Goal: Obtain resource: Download file/media

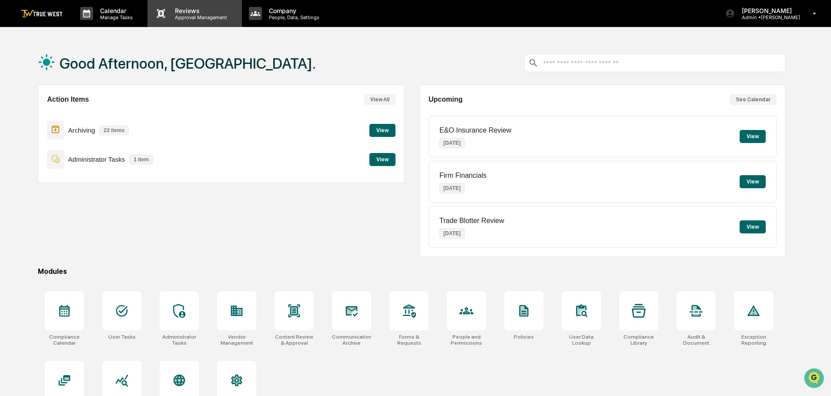
click at [198, 16] on p "Approval Management" at bounding box center [200, 17] width 64 height 6
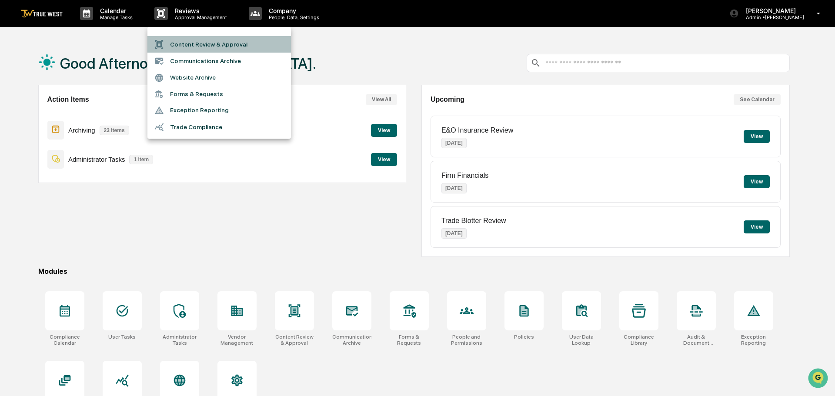
click at [190, 46] on li "Content Review & Approval" at bounding box center [219, 44] width 144 height 17
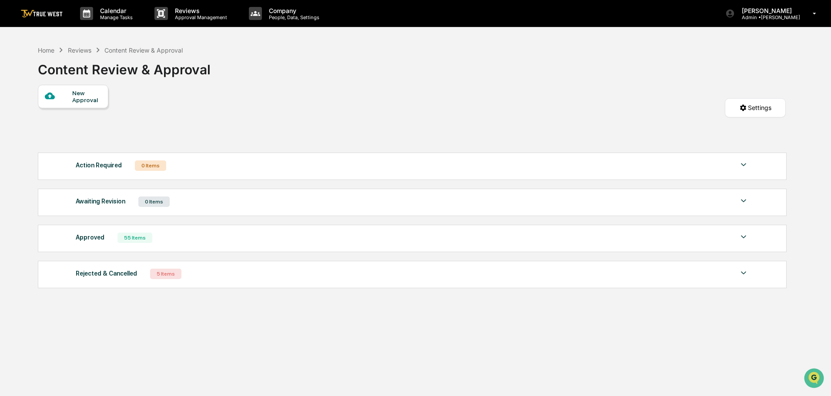
click at [198, 241] on div "Approved 55 Items" at bounding box center [412, 238] width 673 height 12
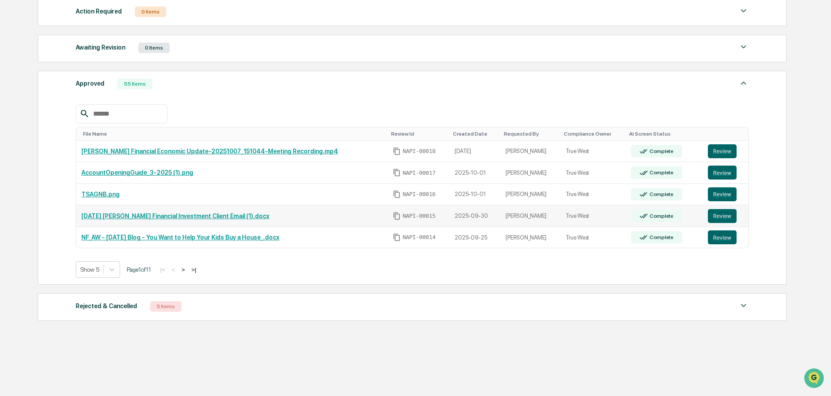
scroll to position [158, 0]
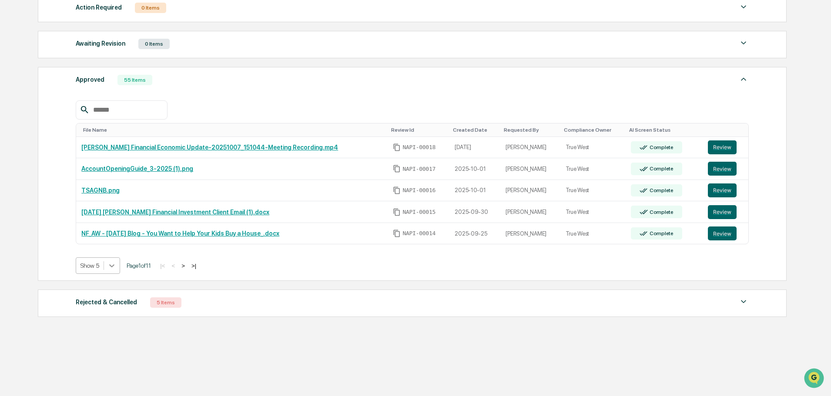
click at [116, 270] on icon at bounding box center [111, 265] width 9 height 9
click at [96, 331] on div "Show 50" at bounding box center [98, 328] width 45 height 14
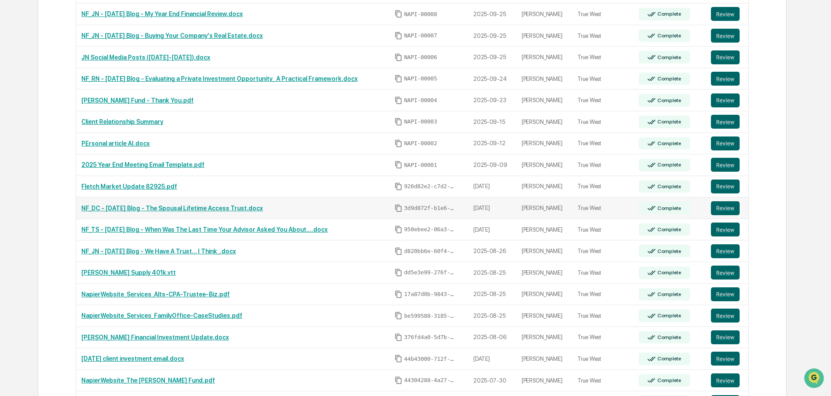
scroll to position [506, 0]
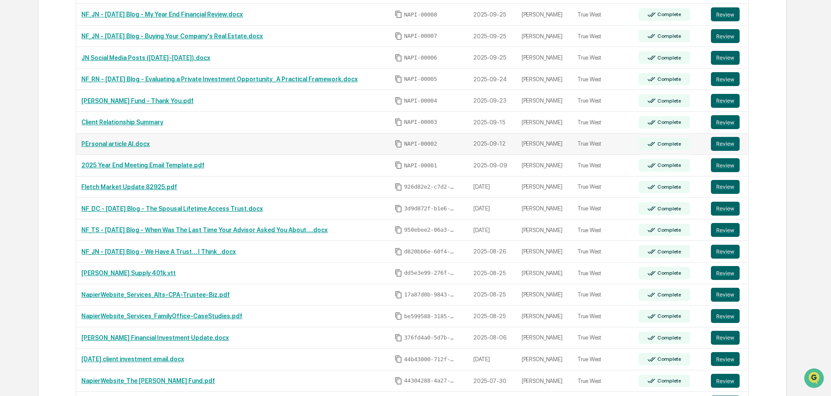
click at [114, 144] on link "PErsonal article AI.docx" at bounding box center [115, 144] width 68 height 7
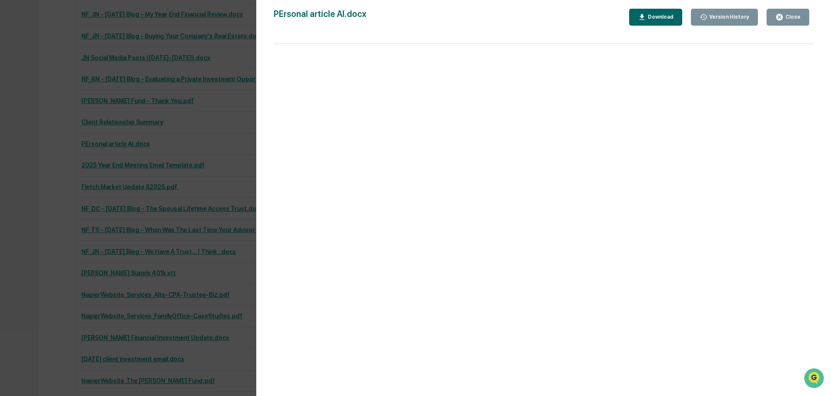
click at [663, 16] on div "Download" at bounding box center [659, 17] width 27 height 6
click at [31, 207] on div "Version History [DATE] 08:16 PM [PERSON_NAME] [DATE] 09:44 PM [PERSON_NAME] art…" at bounding box center [415, 198] width 831 height 396
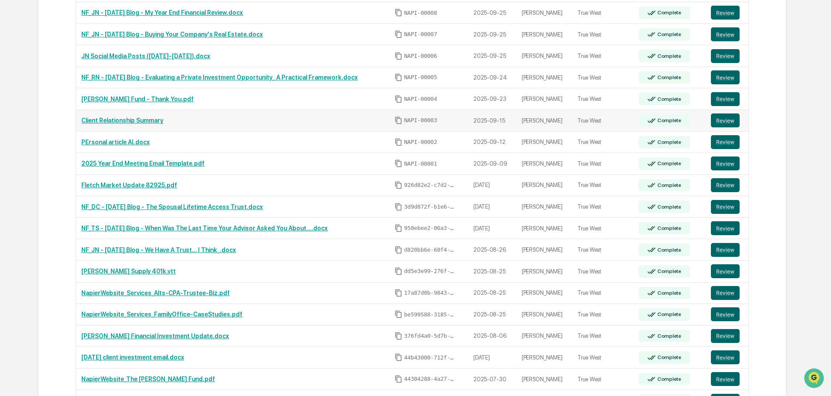
click at [101, 121] on link "Client Relationship Summary" at bounding box center [122, 120] width 82 height 7
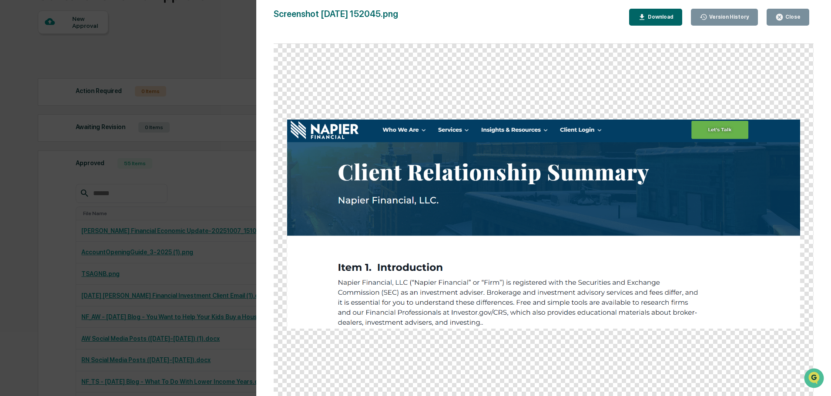
scroll to position [74, 0]
click at [665, 15] on div "Download" at bounding box center [659, 17] width 27 height 6
click at [217, 40] on div "Version History [DATE] 07:25 PM [PERSON_NAME] [DATE] 09:51 PM [PERSON_NAME] Scr…" at bounding box center [415, 198] width 831 height 396
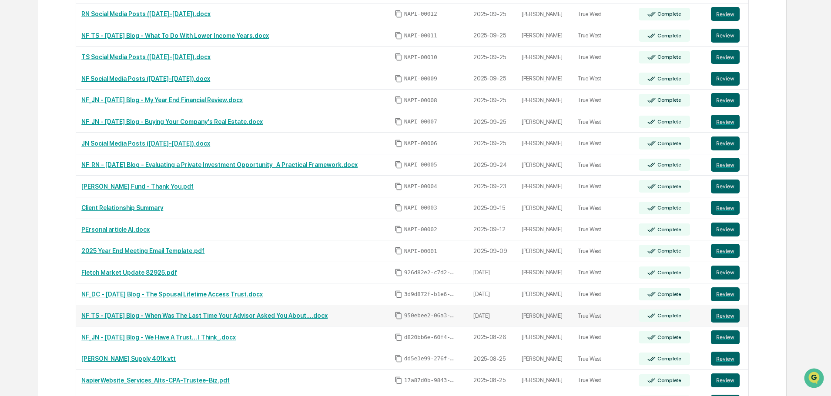
scroll to position [421, 0]
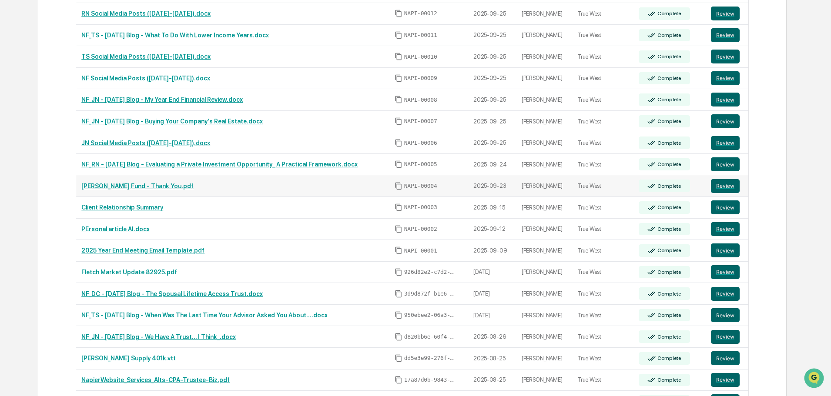
click at [112, 185] on link "[PERSON_NAME] Fund - Thank You.pdf" at bounding box center [137, 186] width 112 height 7
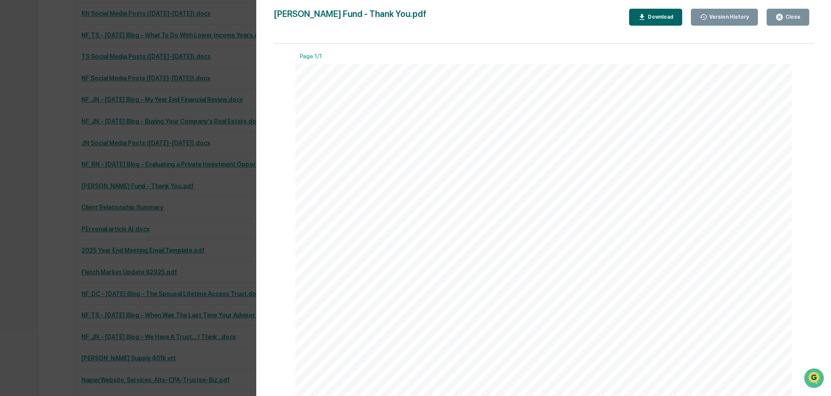
click at [666, 20] on div "Download" at bounding box center [659, 17] width 27 height 6
click at [38, 98] on div "Version History [DATE] 07:59 PM [PERSON_NAME] [PERSON_NAME] Fund - Thank You.pd…" at bounding box center [415, 198] width 831 height 396
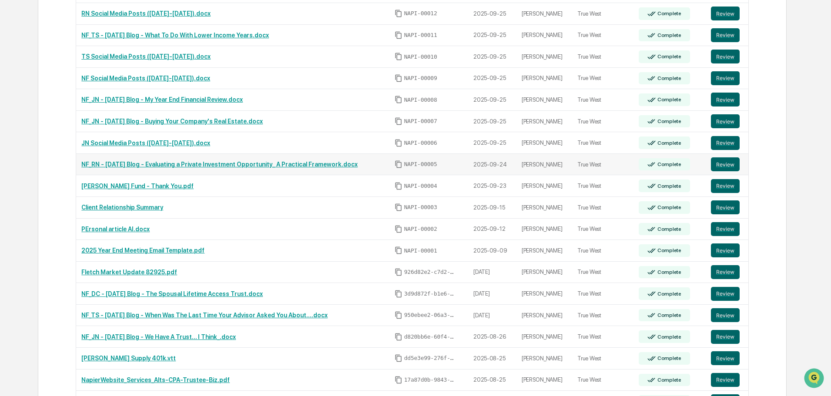
click at [130, 163] on link "NF_RN - [DATE] Blog - Evaluating a Private Investment Opportunity_ A Practical …" at bounding box center [219, 164] width 276 height 7
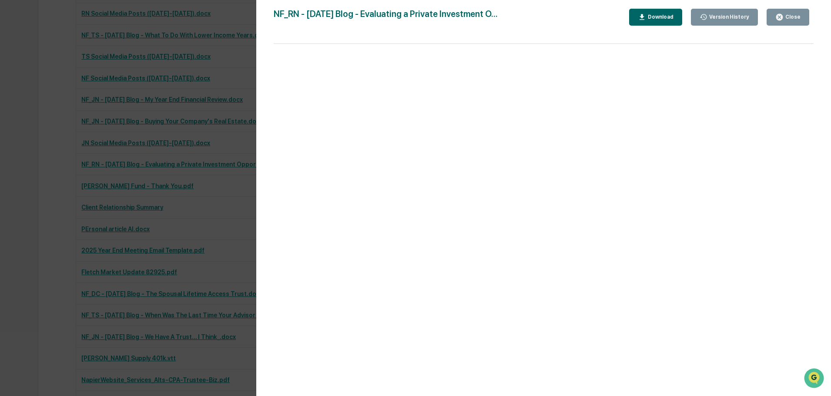
click at [666, 16] on div "Download" at bounding box center [659, 17] width 27 height 6
click at [39, 166] on div "Version History [DATE] 08:15 PM [PERSON_NAME] NF_RN - [DATE] Blog - Evaluating …" at bounding box center [415, 198] width 831 height 396
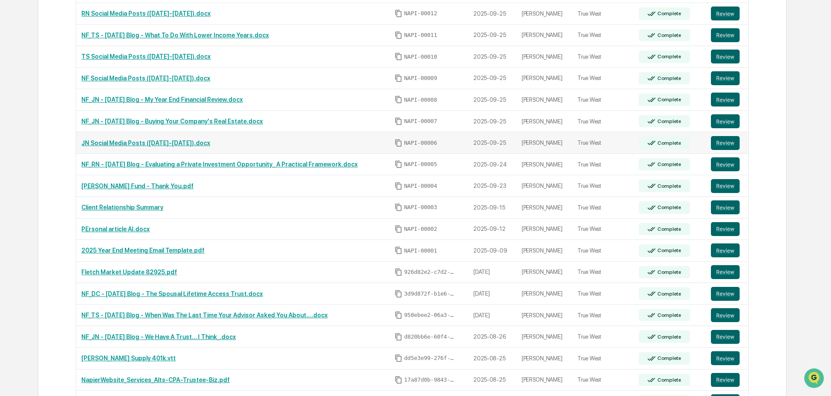
click at [123, 141] on link "JN Social Media Posts ([DATE]-[DATE]).docx" at bounding box center [145, 143] width 129 height 7
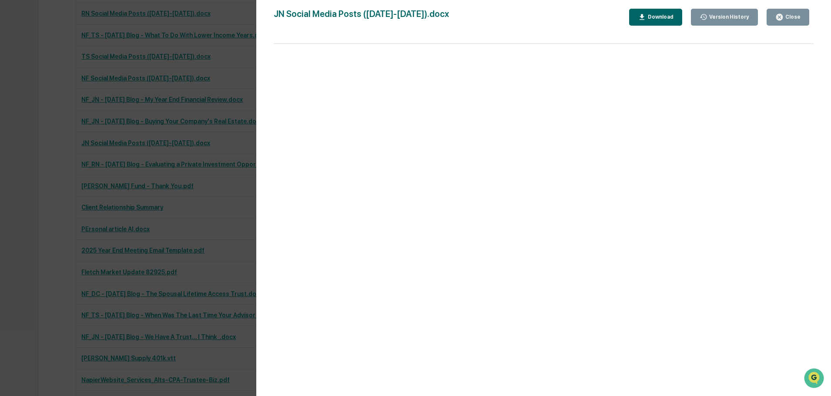
click at [668, 17] on div "Download" at bounding box center [659, 17] width 27 height 6
click at [44, 158] on div "Version History [DATE] 06:34 PM [PERSON_NAME] [DATE] 07:52 PM [PERSON_NAME] JN …" at bounding box center [415, 198] width 831 height 396
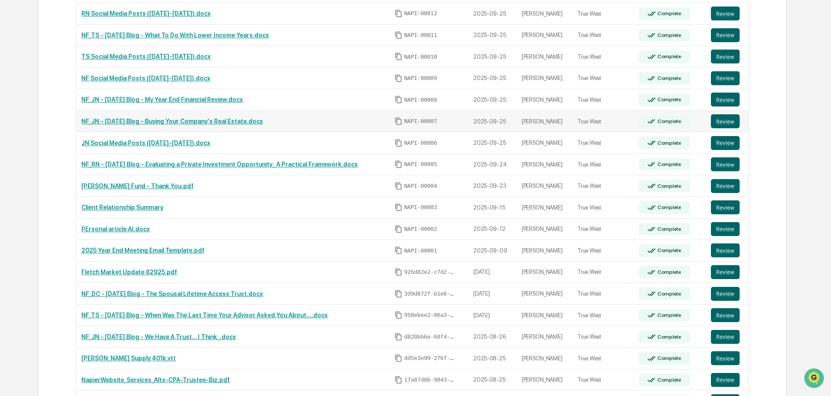
click at [119, 119] on link "NF_JN - [DATE] Blog - Buying Your Company's Real Estate.docx" at bounding box center [171, 121] width 181 height 7
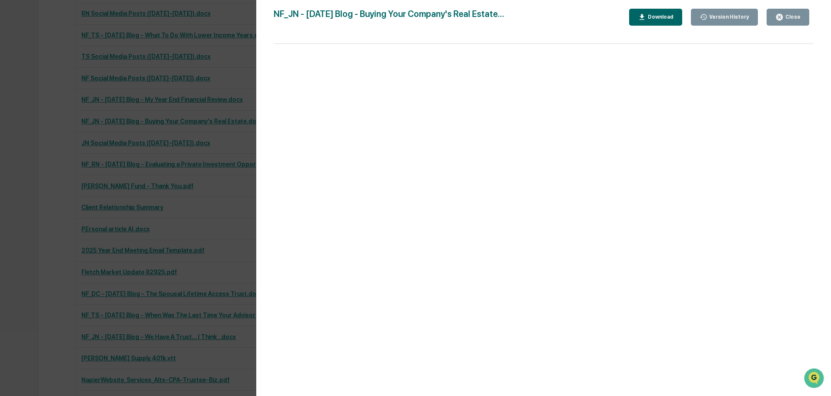
click at [659, 19] on div "Download" at bounding box center [659, 17] width 27 height 6
click at [57, 177] on div "Version History [DATE] 06:37 PM [PERSON_NAME] [DATE] 08:01 PM [PERSON_NAME] NF_…" at bounding box center [415, 198] width 831 height 396
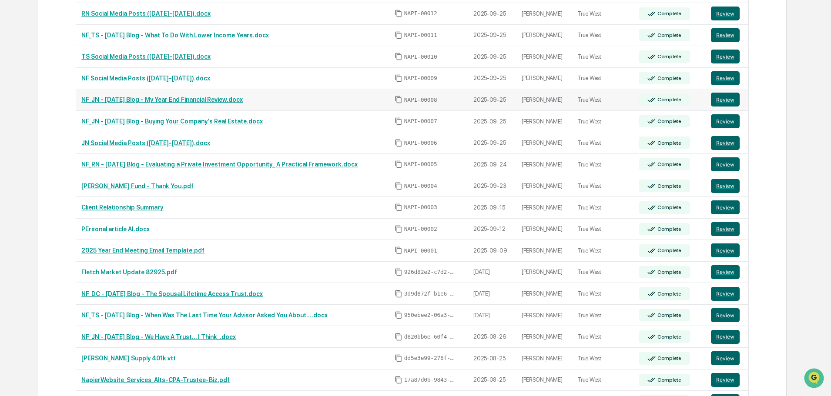
click at [115, 97] on link "NF_JN - [DATE] Blog - My Year End Financial Review.docx" at bounding box center [161, 99] width 161 height 7
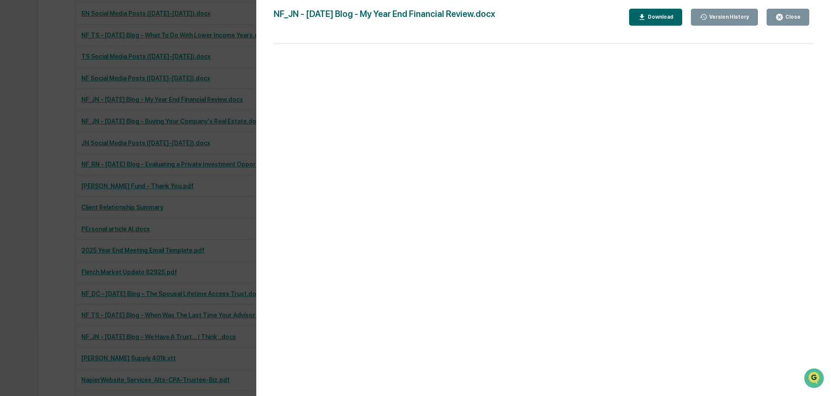
click at [661, 17] on div "Download" at bounding box center [659, 17] width 27 height 6
click at [29, 111] on div "Version History [DATE] 06:38 PM [PERSON_NAME] [DATE] 08:05 PM [PERSON_NAME] NF_…" at bounding box center [415, 198] width 831 height 396
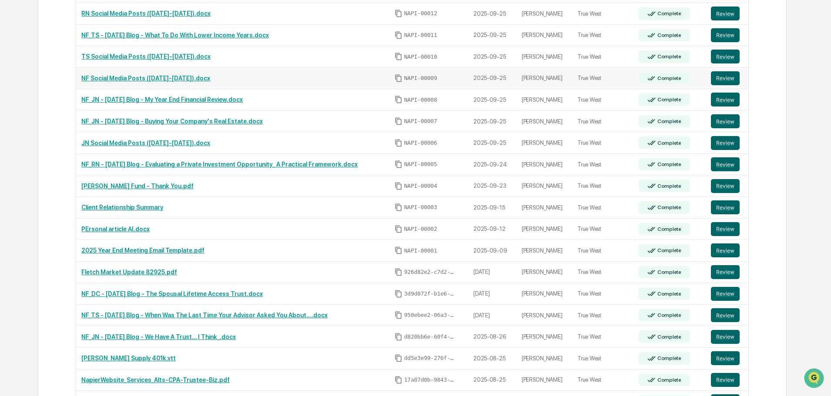
click at [100, 79] on link "NF Social Media Posts ([DATE]-[DATE]).docx" at bounding box center [145, 78] width 129 height 7
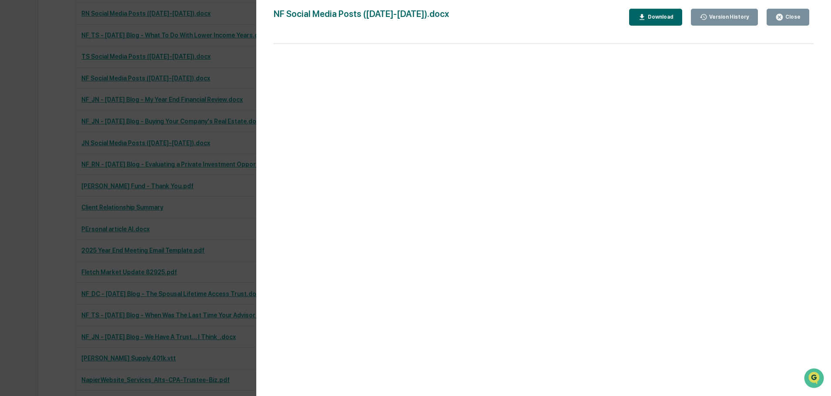
click at [665, 19] on div "Download" at bounding box center [659, 17] width 27 height 6
click at [41, 119] on div "Version History [DATE] 07:16 PM [PERSON_NAME] [DATE] 08:08 PM [PERSON_NAME] NF …" at bounding box center [415, 198] width 831 height 396
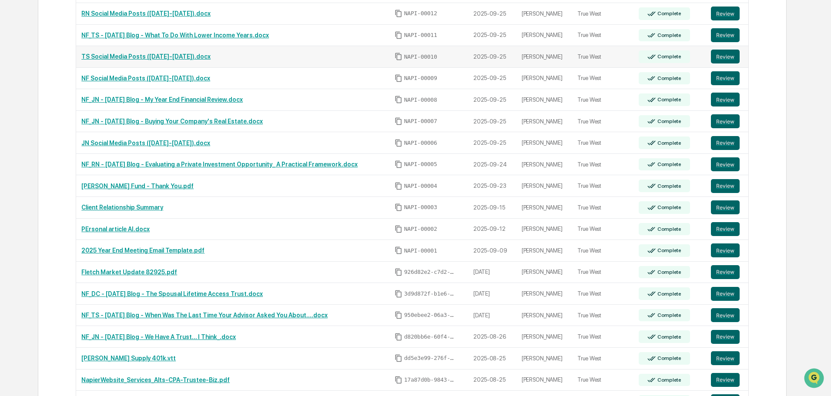
click at [124, 56] on link "TS Social Media Posts ([DATE]-[DATE]).docx" at bounding box center [145, 56] width 129 height 7
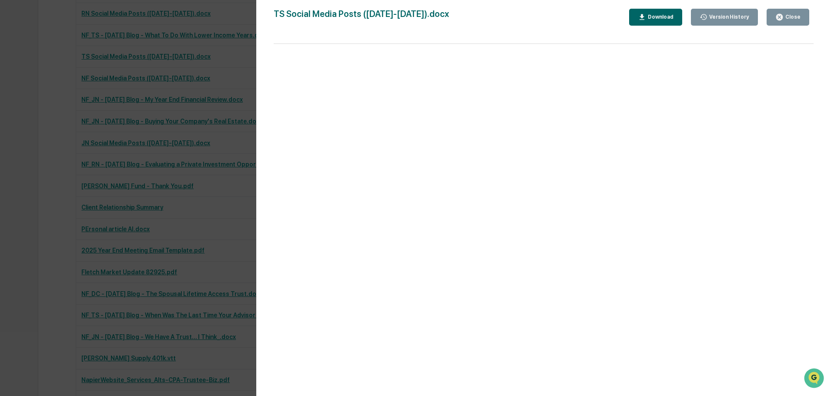
click at [668, 17] on div "Download" at bounding box center [659, 17] width 27 height 6
click at [38, 104] on div "Version History [DATE] 07:17 PM [PERSON_NAME] [DATE] 08:14 PM [PERSON_NAME] TS …" at bounding box center [415, 198] width 831 height 396
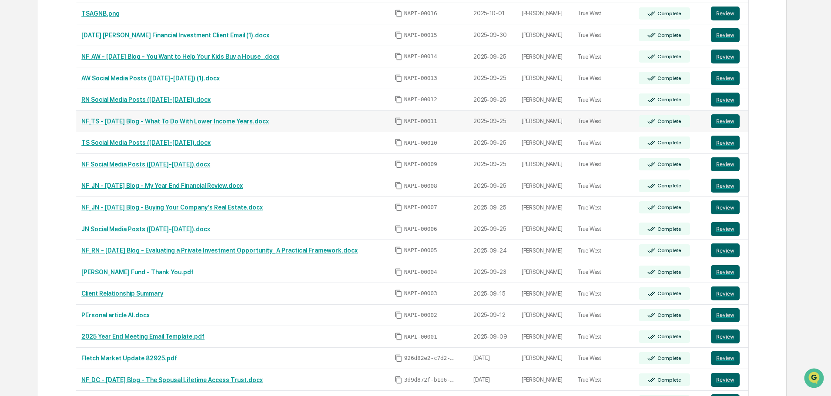
scroll to position [335, 0]
click at [108, 124] on link "NF_TS - [DATE] Blog - What To Do With Lower Income Years.docx" at bounding box center [175, 121] width 188 height 7
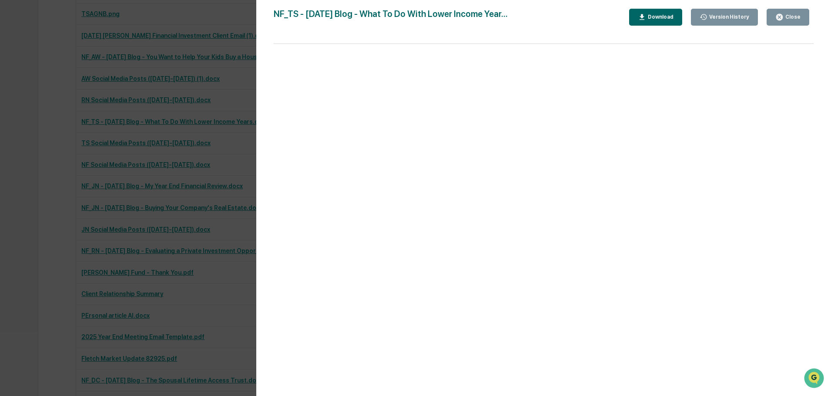
click at [667, 17] on div "Download" at bounding box center [659, 17] width 27 height 6
click at [25, 100] on div "Version History [DATE] 07:35 PM [PERSON_NAME] [DATE] 07:18 PM [PERSON_NAME] NF_…" at bounding box center [415, 198] width 831 height 396
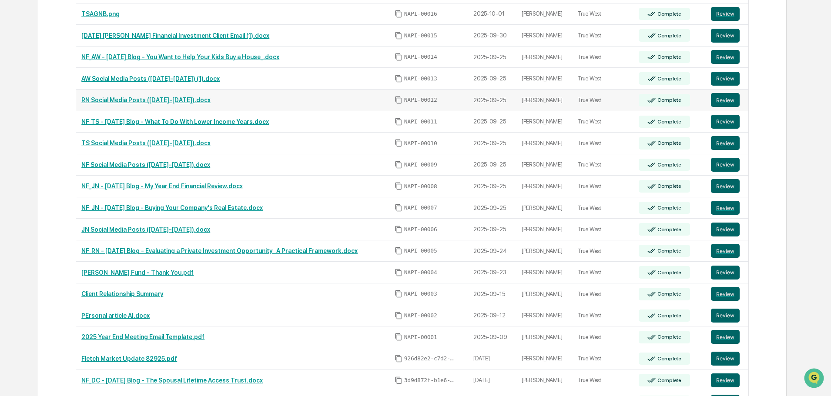
click at [105, 99] on link "RN Social Media Posts ([DATE]-[DATE]).docx" at bounding box center [145, 100] width 129 height 7
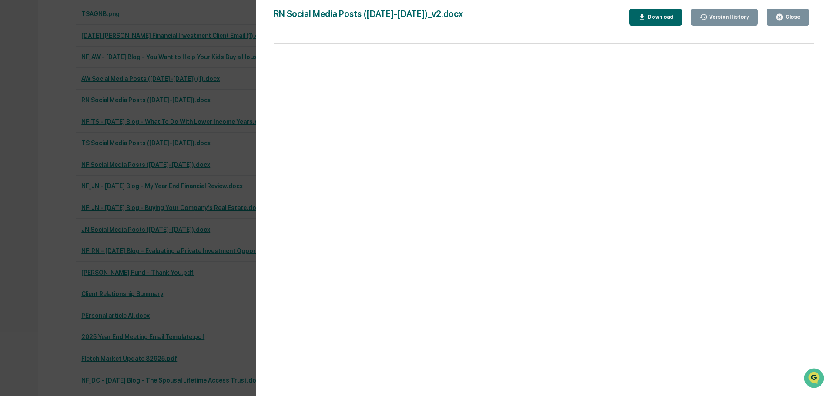
click at [659, 20] on div "Download" at bounding box center [656, 17] width 36 height 8
click at [38, 101] on div "Version History [DATE] 07:05 PM [PERSON_NAME] [DATE] 07:37 PM [PERSON_NAME] [DA…" at bounding box center [415, 198] width 831 height 396
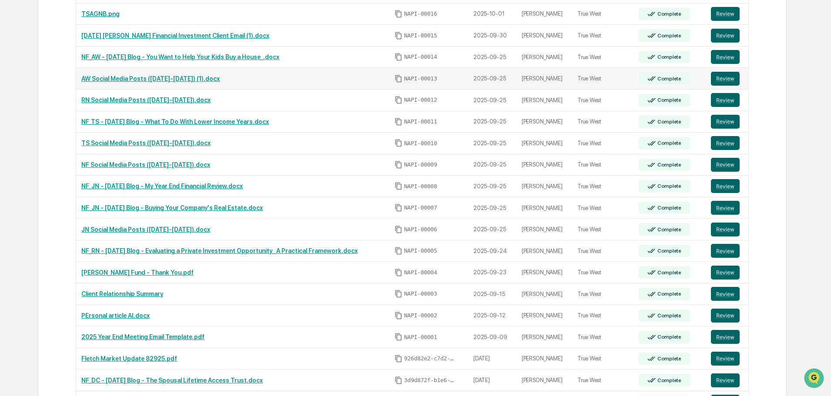
click at [95, 79] on link "AW Social Media Posts ([DATE]-[DATE]) (1).docx" at bounding box center [150, 78] width 138 height 7
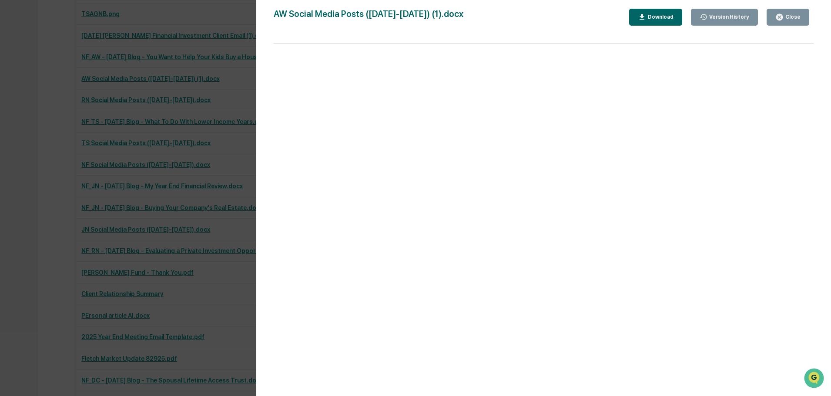
click at [663, 16] on div "Download" at bounding box center [659, 17] width 27 height 6
drag, startPoint x: 42, startPoint y: 74, endPoint x: 50, endPoint y: 72, distance: 8.9
click at [42, 74] on div "Version History [DATE] 07:41 PM [PERSON_NAME] [DATE] 09:05 PM [PERSON_NAME] AW …" at bounding box center [415, 198] width 831 height 396
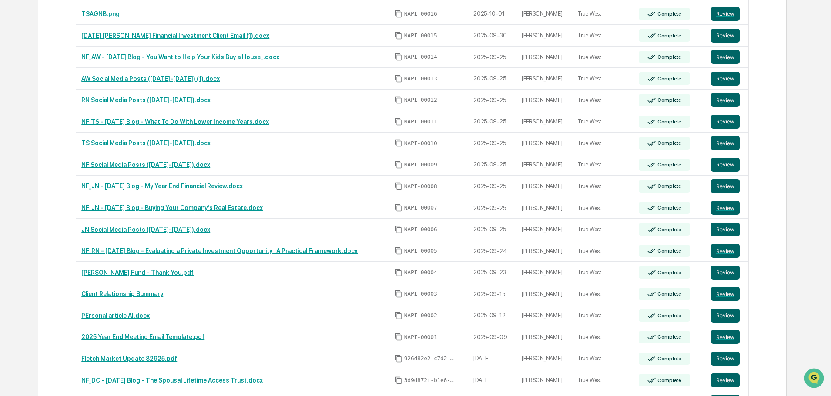
click at [110, 56] on link "NF_AW - [DATE] Blog - You Want to Help Your Kids Buy a House_.docx" at bounding box center [180, 57] width 198 height 7
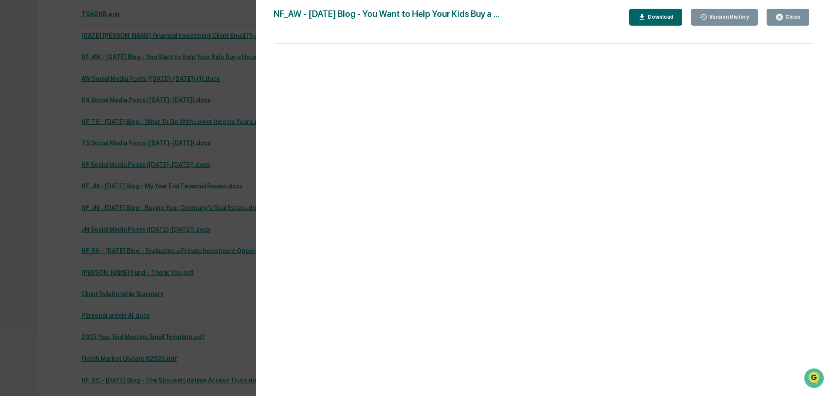
click at [669, 17] on div "Download" at bounding box center [659, 17] width 27 height 6
click at [44, 64] on div "Version History [DATE] 07:43 PM [PERSON_NAME] [DATE] 09:15 PM [PERSON_NAME] NF_…" at bounding box center [415, 198] width 831 height 396
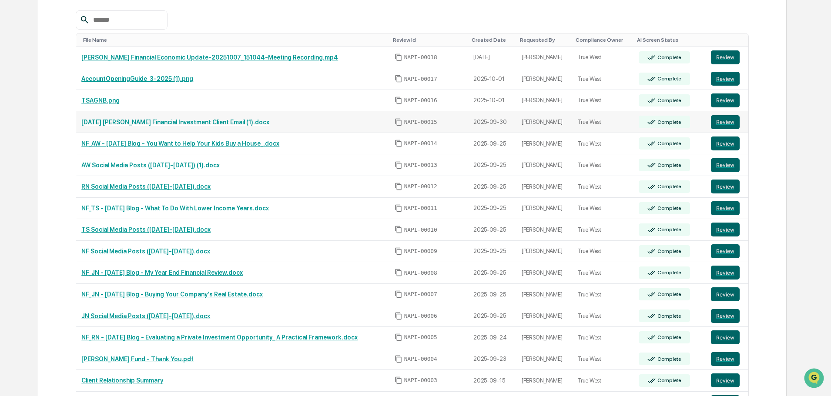
scroll to position [248, 0]
click at [118, 121] on link "[DATE] [PERSON_NAME] Financial Investment Client Email (1).docx" at bounding box center [175, 122] width 188 height 7
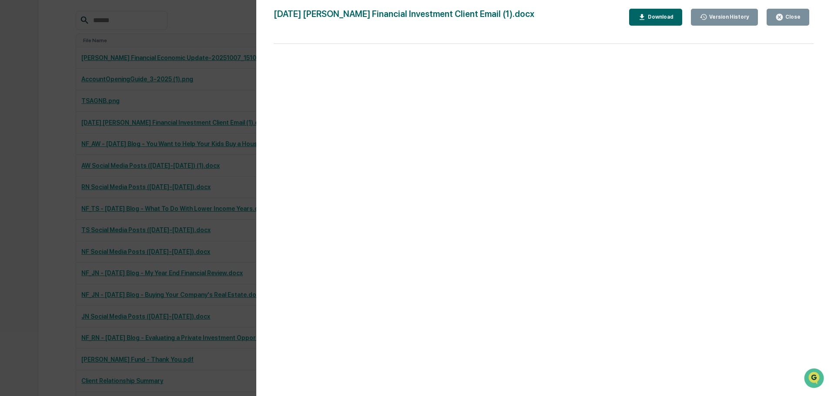
click at [656, 19] on div "Download" at bounding box center [659, 17] width 27 height 6
click at [30, 104] on div "Version History [DATE] 03:07 PM [PERSON_NAME] [DATE] [PERSON_NAME] Financial In…" at bounding box center [415, 198] width 831 height 396
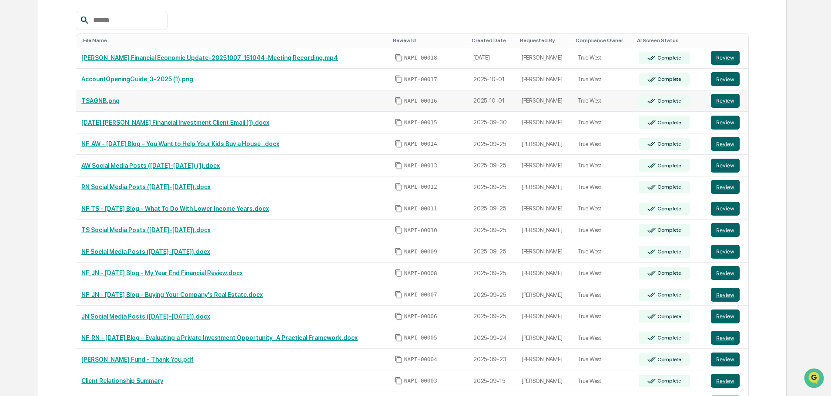
click at [98, 100] on link "TSAGNB.png" at bounding box center [100, 100] width 38 height 7
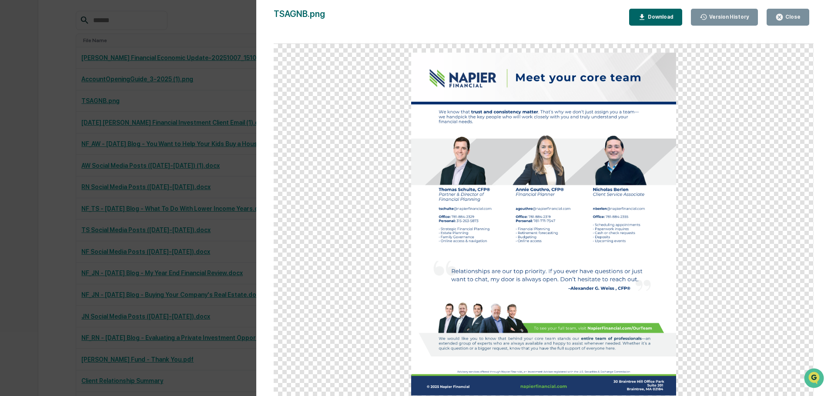
click at [654, 17] on div "Download" at bounding box center [659, 17] width 27 height 6
drag, startPoint x: 33, startPoint y: 87, endPoint x: 34, endPoint y: 83, distance: 4.7
click at [33, 87] on div "Version History [DATE] 06:05 PM [PERSON_NAME] TSAGNB.png Close Version History …" at bounding box center [415, 198] width 831 height 396
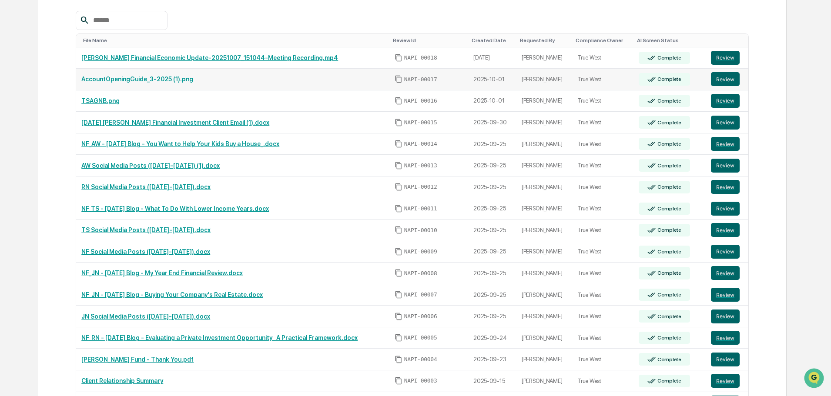
click at [118, 77] on link "AccountOpeningGuide_3-2025 (1).png" at bounding box center [137, 79] width 112 height 7
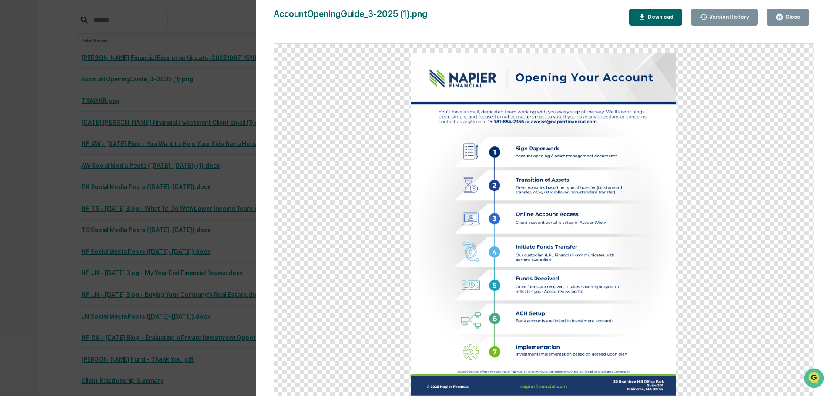
click at [660, 15] on div "Download" at bounding box center [659, 17] width 27 height 6
click at [53, 70] on div "Version History [DATE] 06:07 PM [PERSON_NAME] AccountOpeningGuide_3-2025 (1).pn…" at bounding box center [415, 198] width 831 height 396
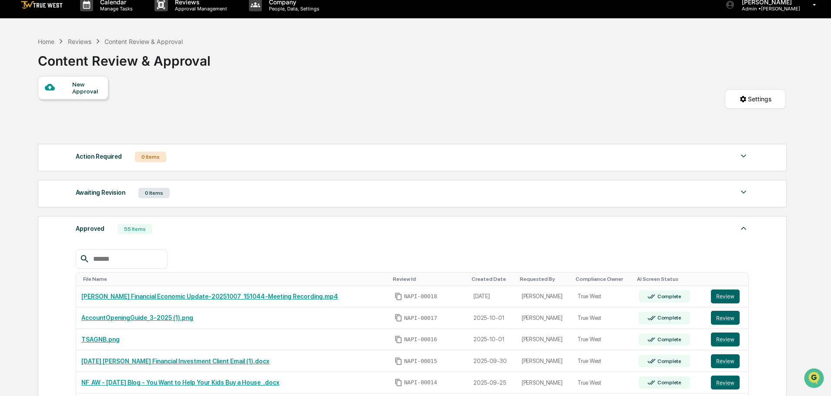
scroll to position [0, 0]
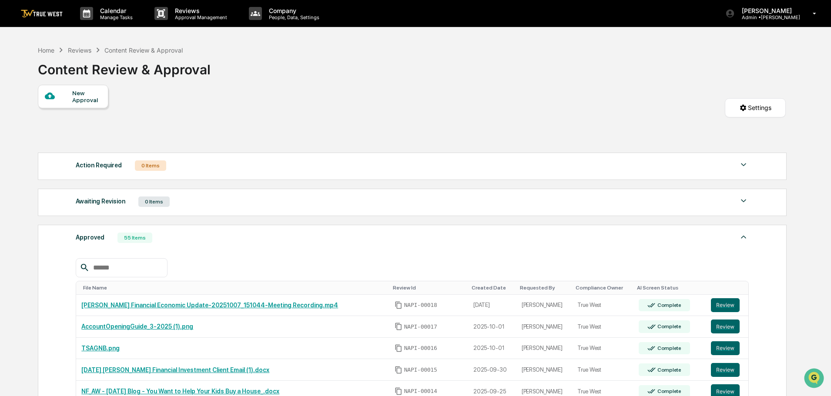
click at [47, 14] on img at bounding box center [42, 14] width 42 height 8
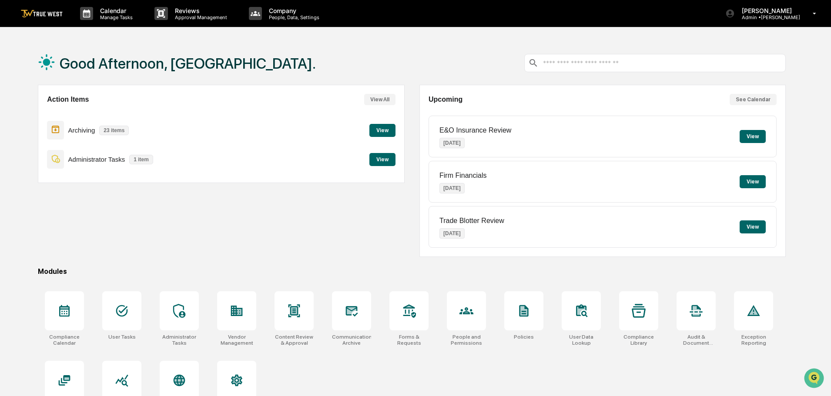
click at [64, 131] on div "Archiving 23 items" at bounding box center [90, 130] width 86 height 20
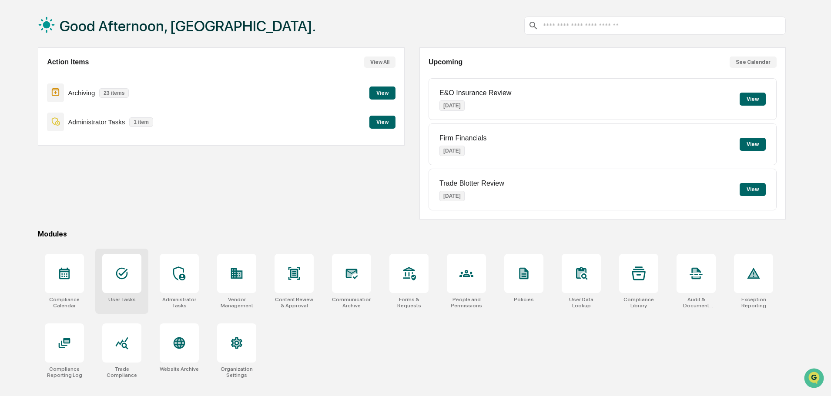
scroll to position [41, 0]
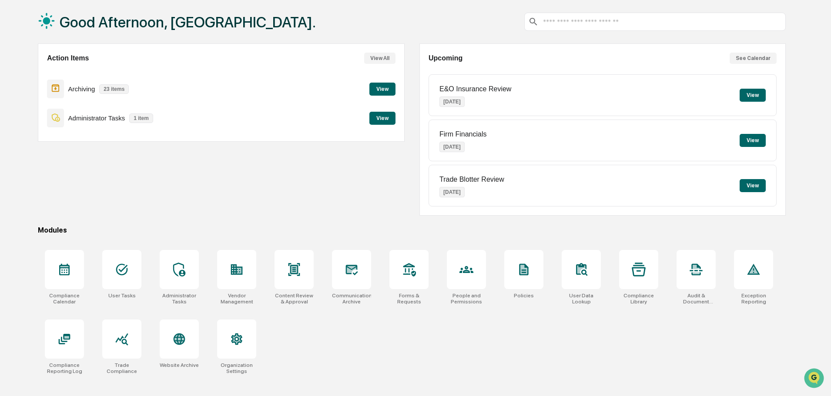
click at [384, 90] on button "View" at bounding box center [382, 89] width 26 height 13
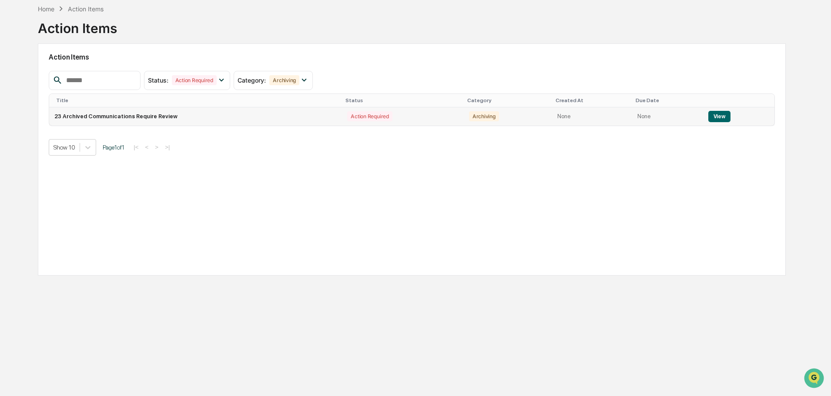
click at [100, 116] on td "23 Archived Communications Require Review" at bounding box center [195, 116] width 293 height 18
click at [717, 117] on button "View" at bounding box center [719, 116] width 22 height 11
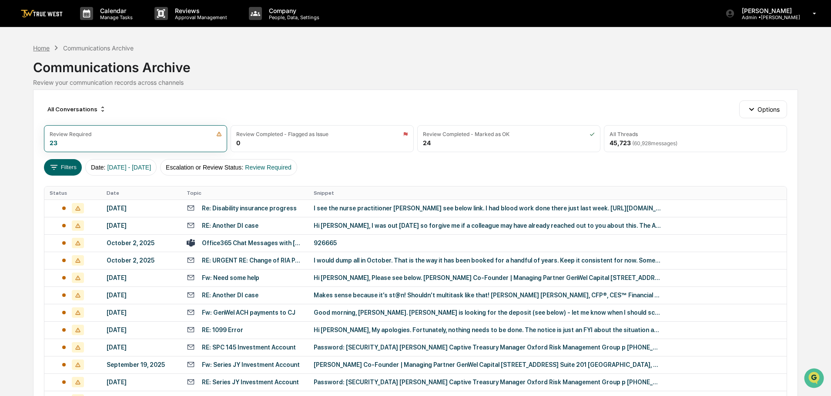
click at [44, 46] on div "Home" at bounding box center [41, 47] width 17 height 7
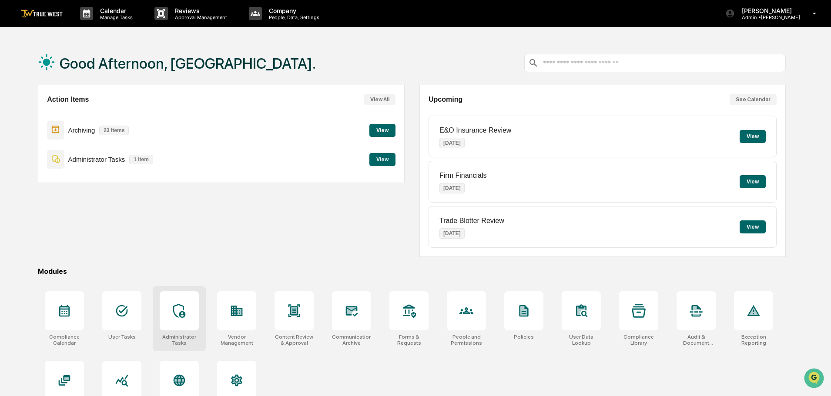
click at [178, 321] on div at bounding box center [179, 310] width 39 height 39
